Goal: Check status: Check status

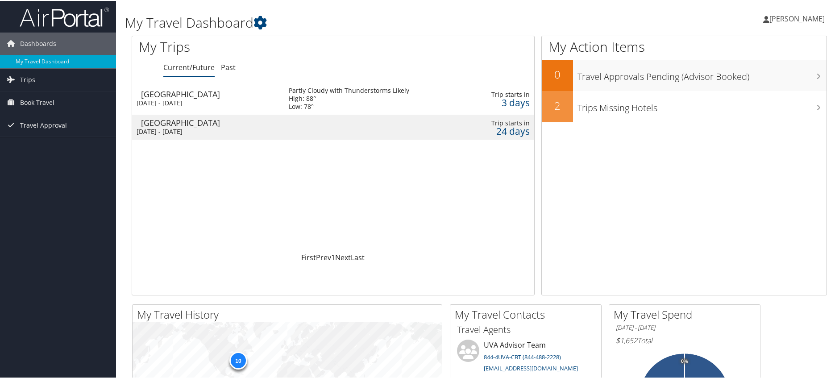
click at [330, 125] on td at bounding box center [374, 126] width 188 height 25
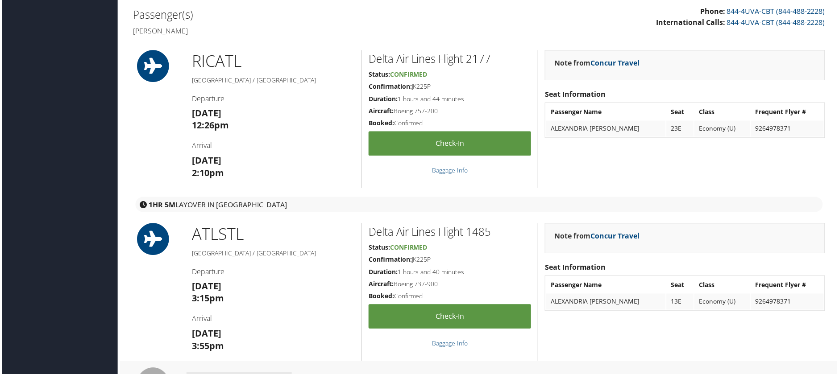
scroll to position [262, 0]
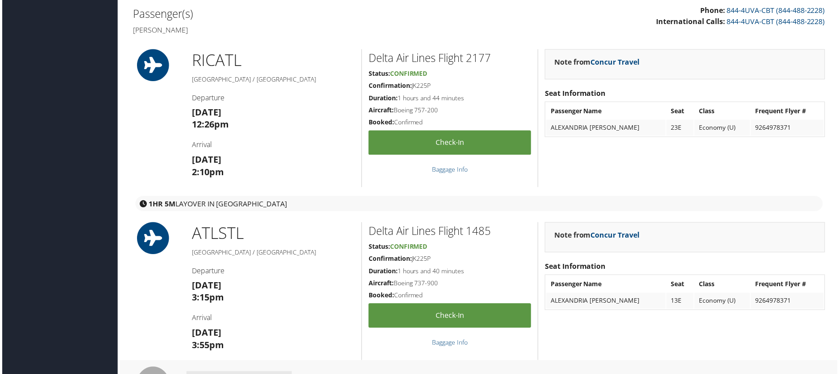
click at [172, 76] on h1 at bounding box center [155, 66] width 46 height 32
click at [150, 254] on icon at bounding box center [152, 240] width 40 height 32
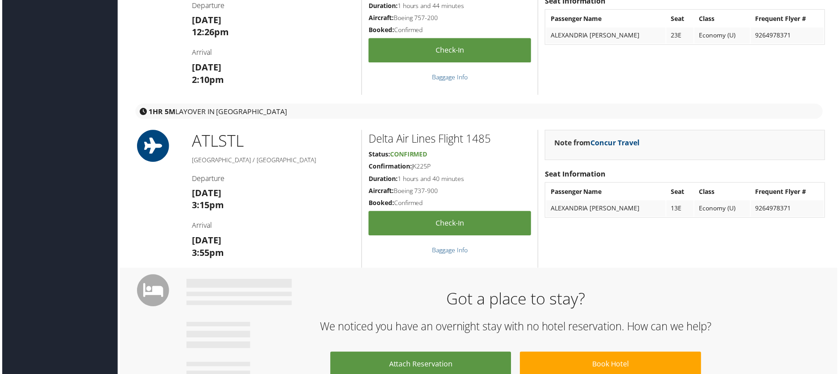
scroll to position [448, 0]
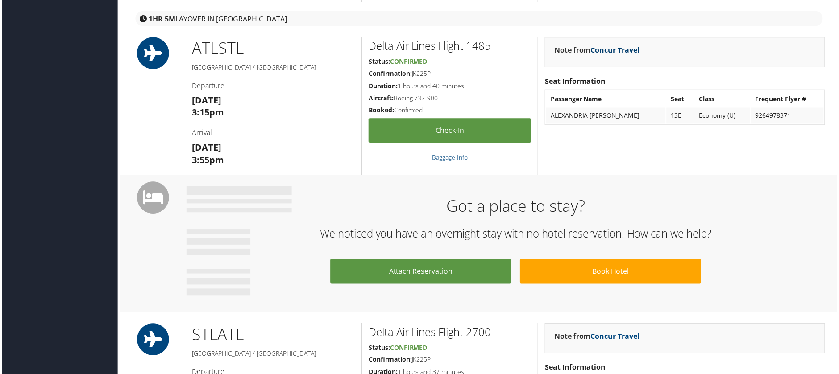
click at [610, 49] on link "Concur Travel" at bounding box center [615, 51] width 49 height 10
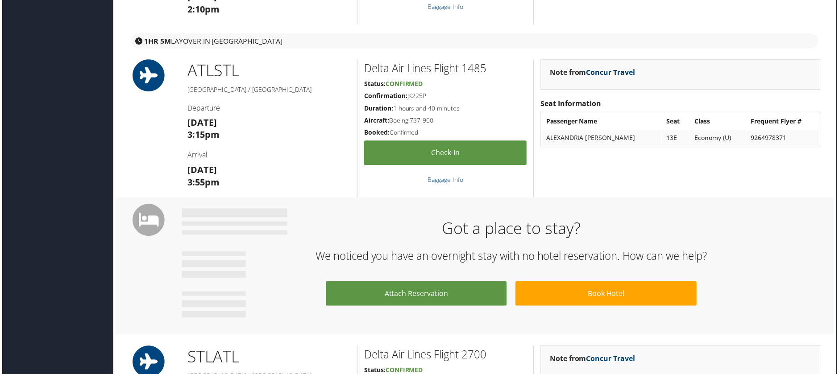
scroll to position [424, 4]
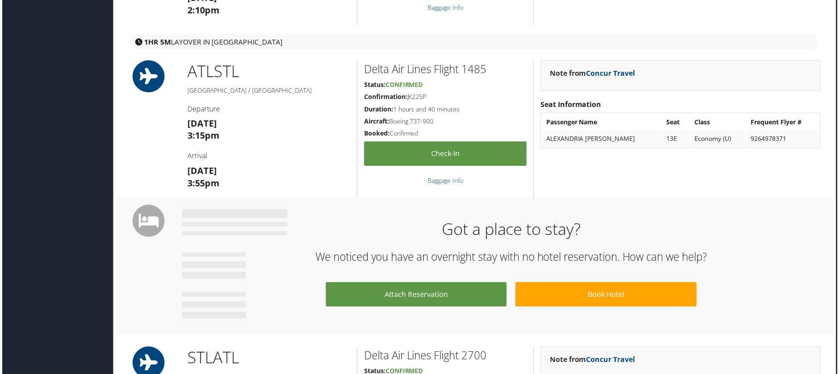
drag, startPoint x: 407, startPoint y: 96, endPoint x: 431, endPoint y: 96, distance: 24.1
click at [431, 96] on h5 "Confirmation: JK225P" at bounding box center [445, 97] width 163 height 9
copy h5 "JK225P"
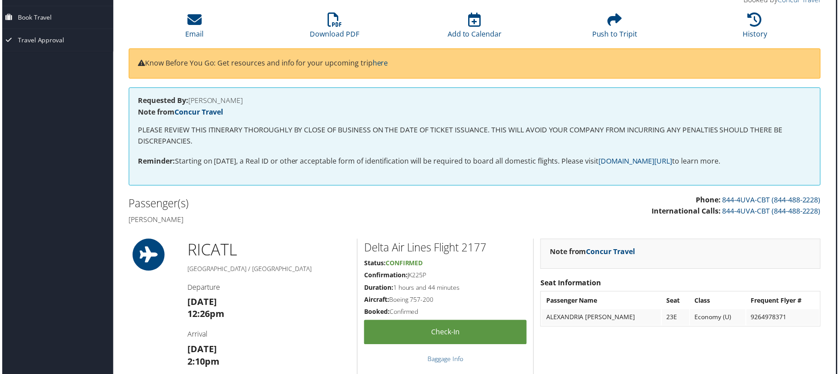
scroll to position [0, 4]
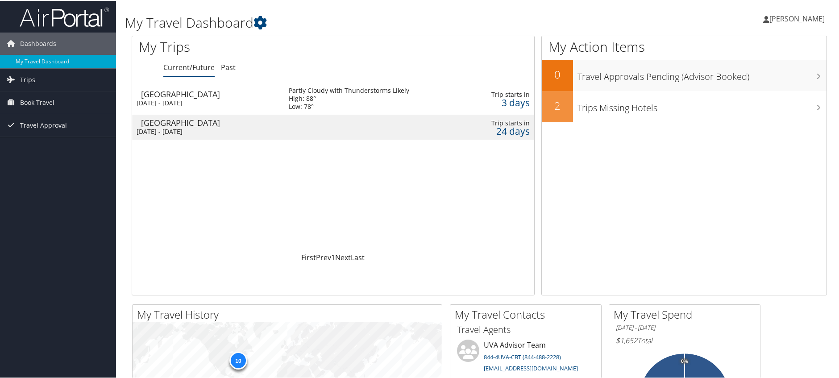
click at [206, 100] on div "Thu 9 Oct 2025 - Sun 12 Oct 2025" at bounding box center [206, 102] width 139 height 8
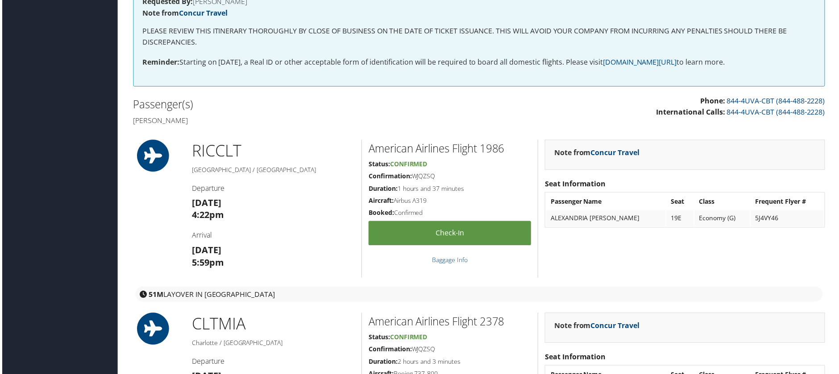
scroll to position [175, 0]
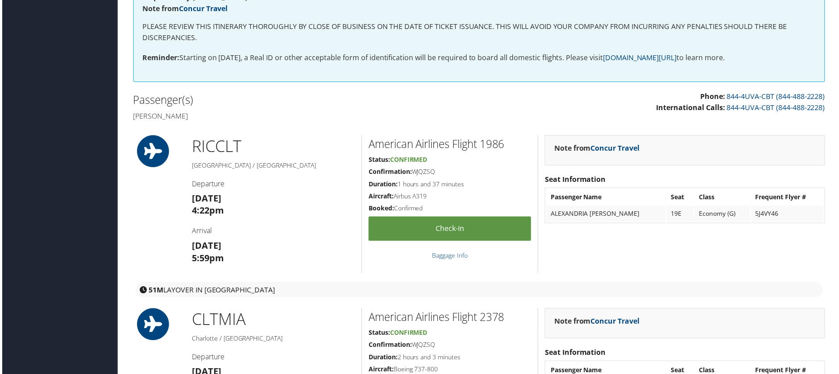
click at [753, 221] on td "5J4VY46" at bounding box center [789, 215] width 73 height 16
drag, startPoint x: 761, startPoint y: 214, endPoint x: 812, endPoint y: 214, distance: 51.8
click at [812, 214] on td "5J4VY46" at bounding box center [789, 215] width 73 height 16
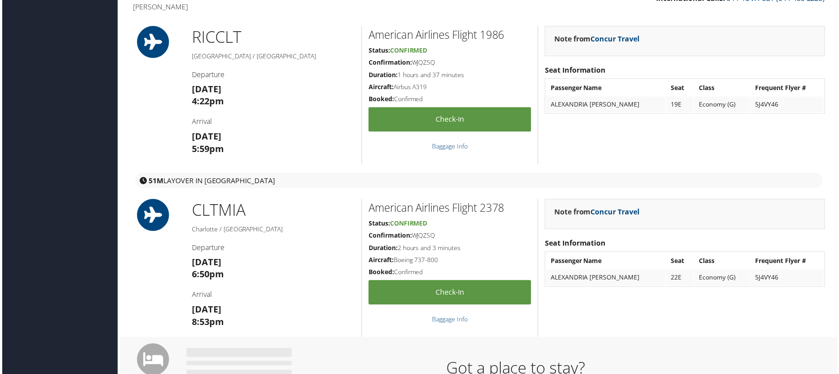
scroll to position [342, 0]
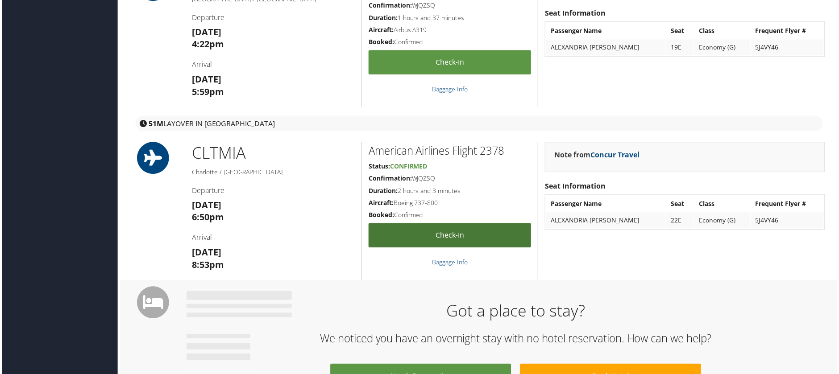
click at [487, 236] on link "Check-in" at bounding box center [449, 237] width 163 height 25
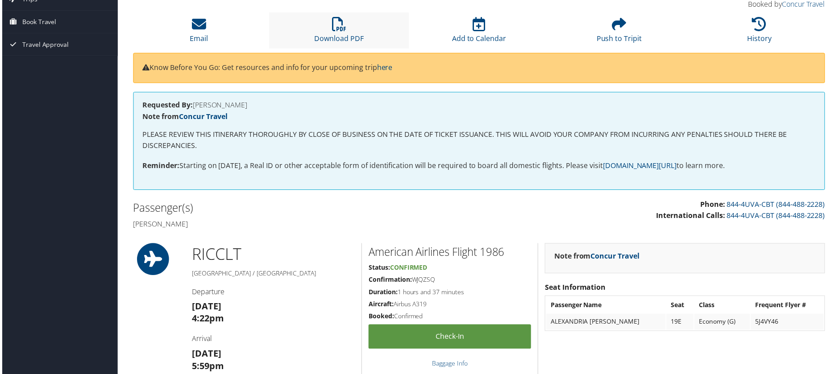
scroll to position [0, 0]
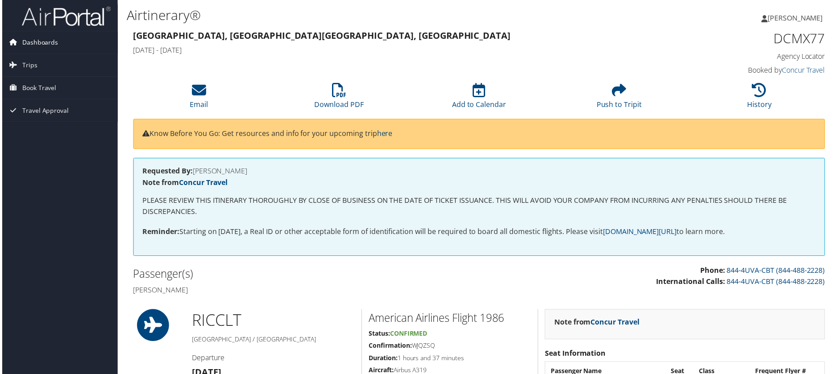
click at [30, 43] on span "Dashboards" at bounding box center [38, 43] width 36 height 22
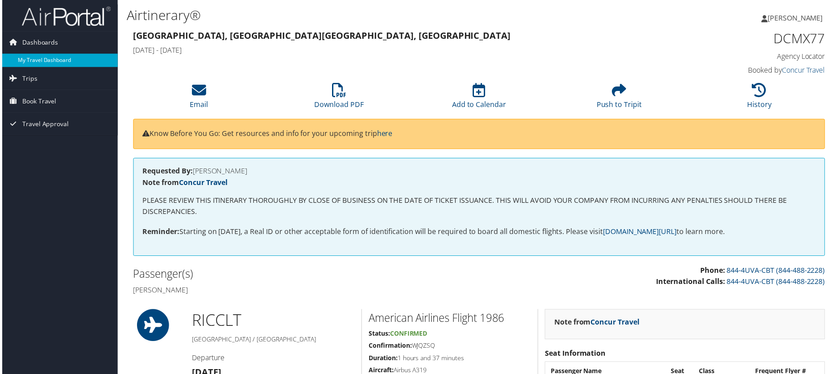
click at [37, 58] on link "My Travel Dashboard" at bounding box center [58, 60] width 116 height 13
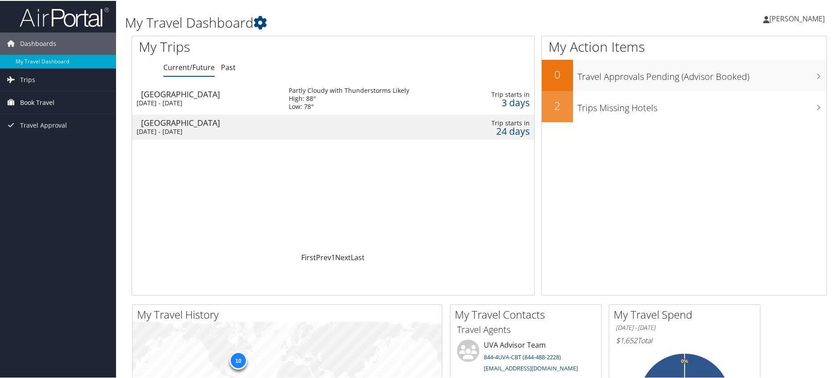
click at [38, 104] on span "Book Travel" at bounding box center [37, 102] width 34 height 22
click at [50, 146] on link "Book/Manage Online Trips" at bounding box center [58, 146] width 116 height 13
